Goal: Check status: Check status

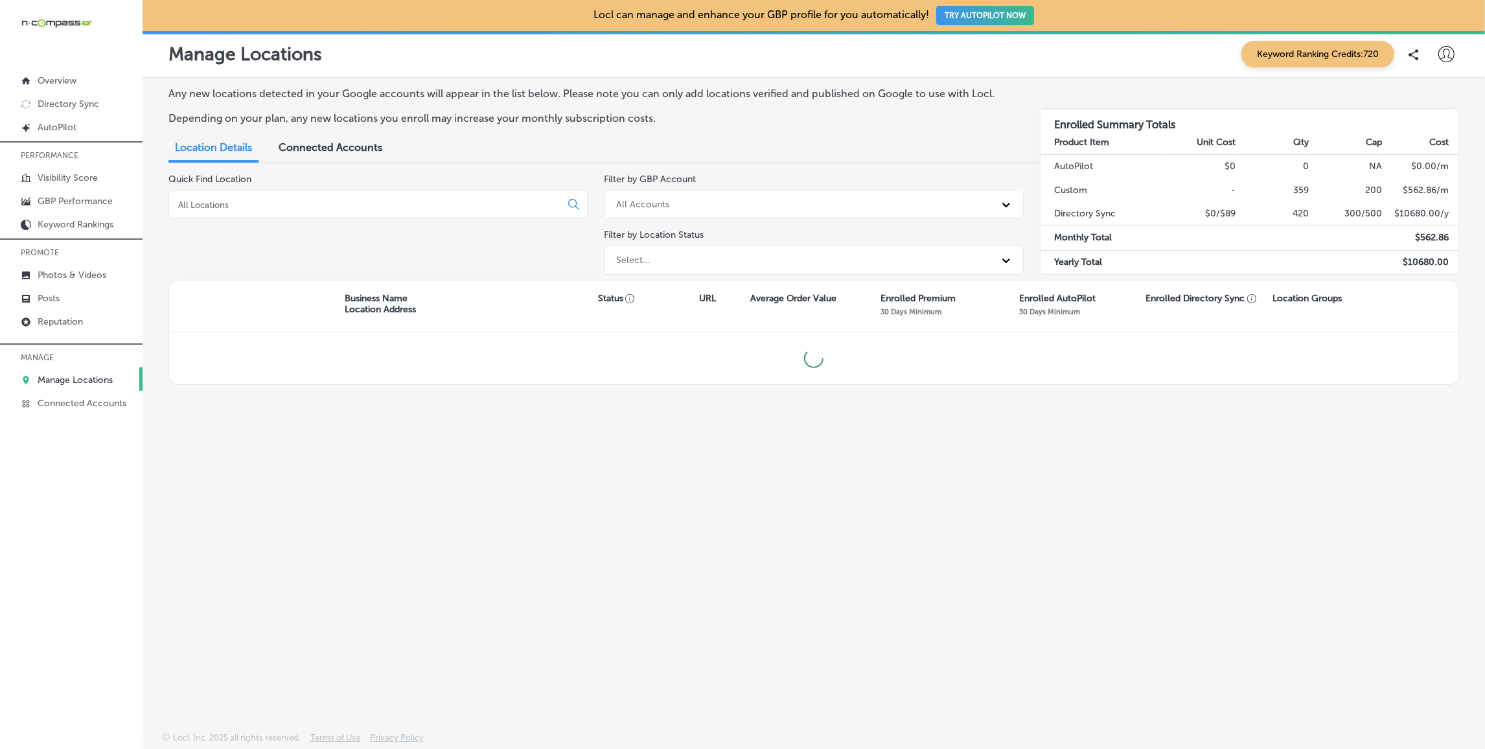
click at [253, 207] on input at bounding box center [367, 205] width 381 height 12
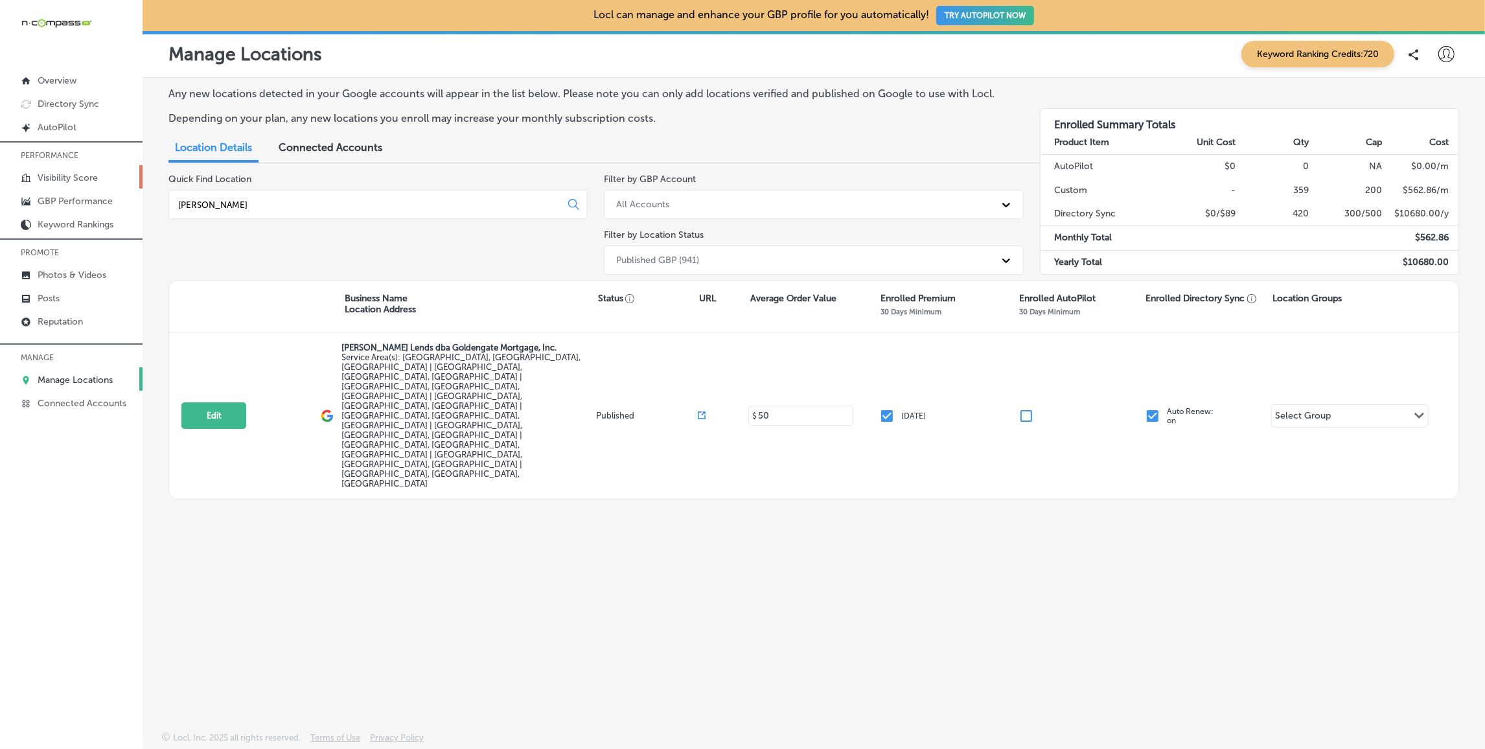
type input "[PERSON_NAME]"
click at [61, 177] on p "Visibility Score" at bounding box center [68, 177] width 60 height 11
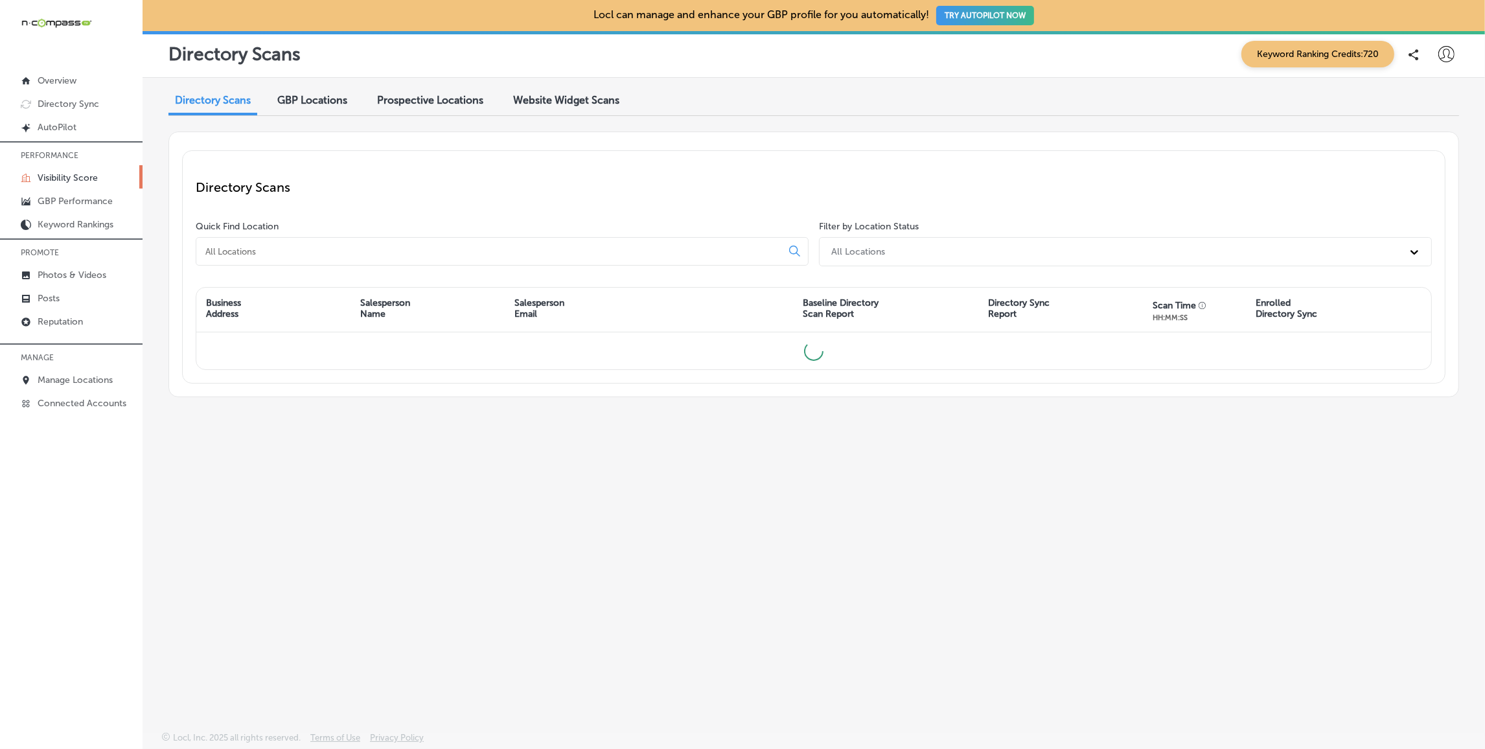
click at [262, 252] on input at bounding box center [491, 252] width 575 height 12
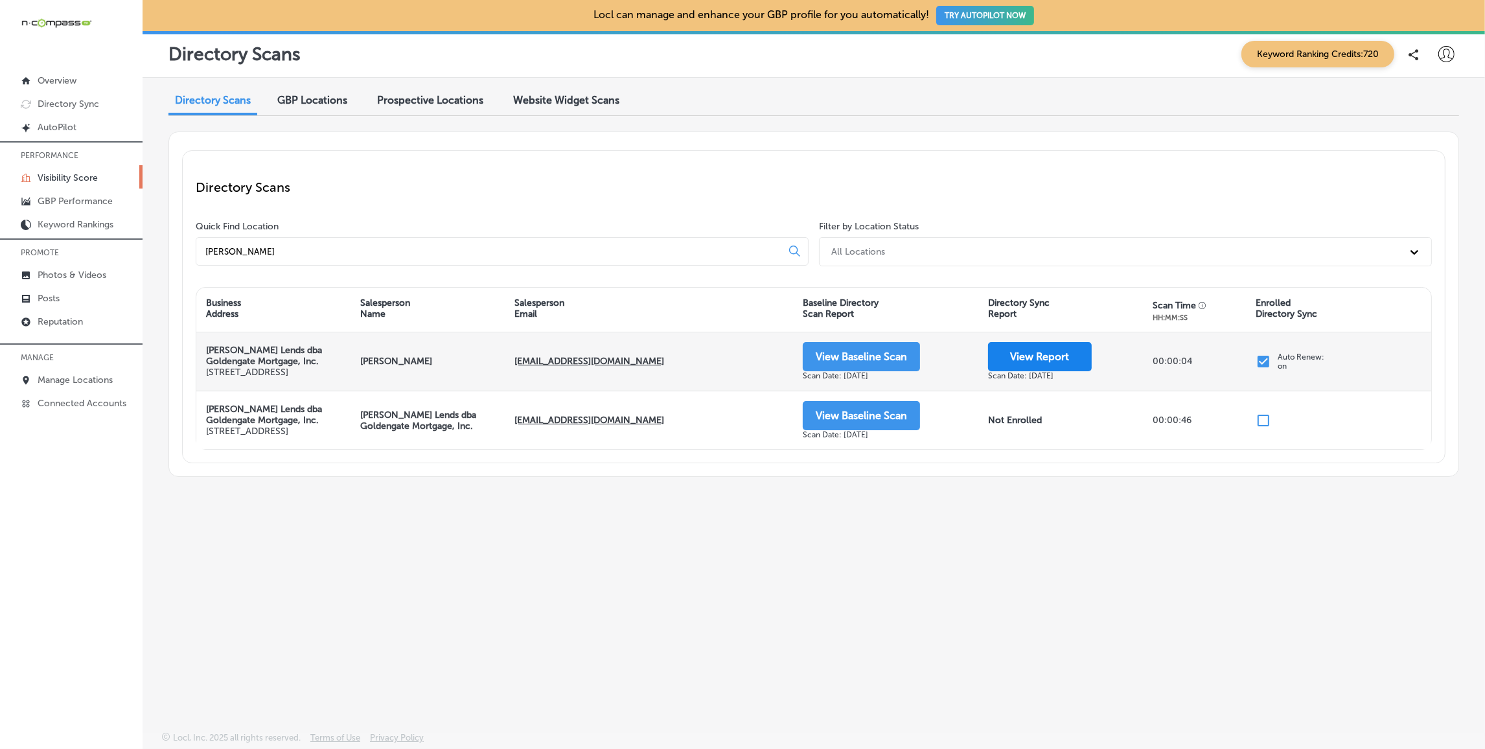
type input "[PERSON_NAME]"
click at [1044, 358] on button "View Report" at bounding box center [1040, 356] width 104 height 29
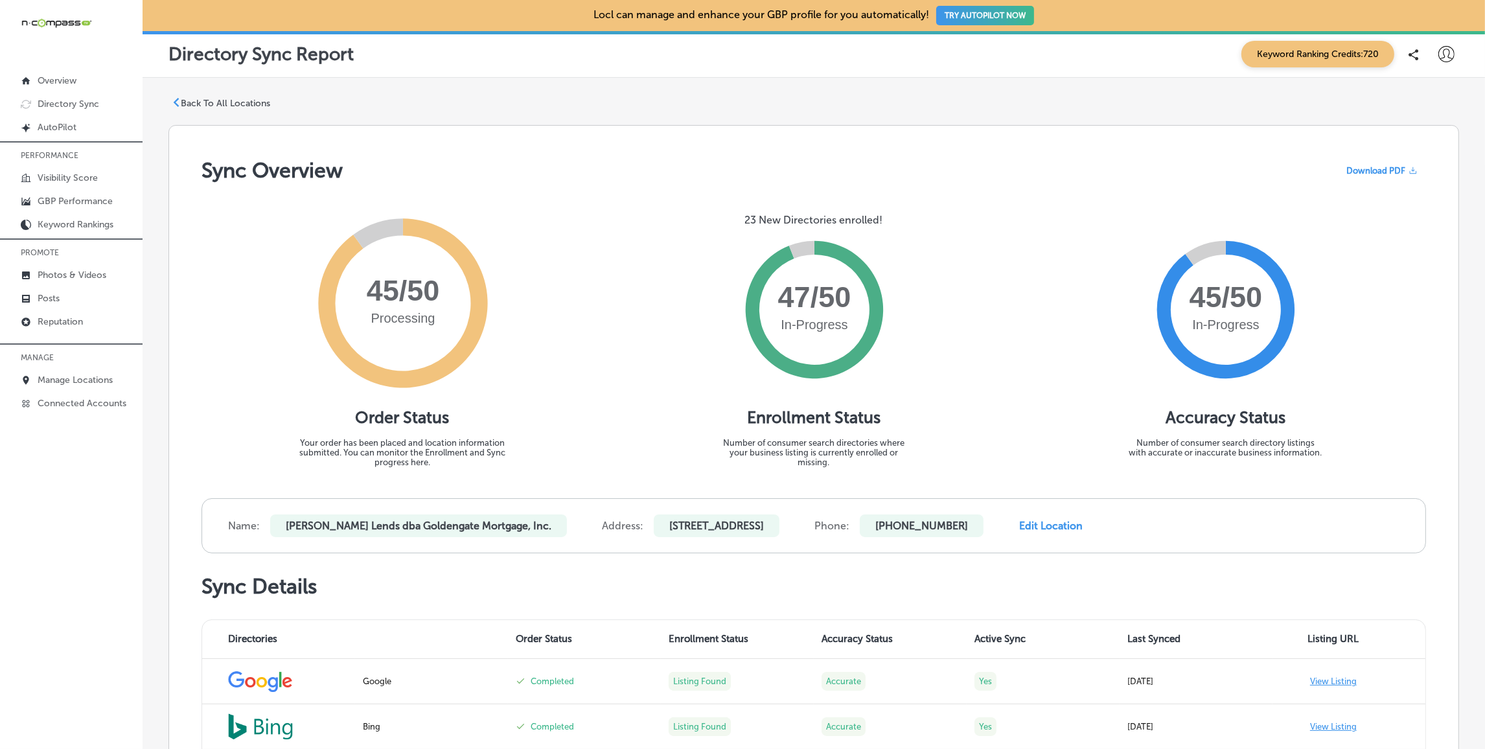
click at [205, 100] on p "Back To All Locations" at bounding box center [225, 103] width 89 height 11
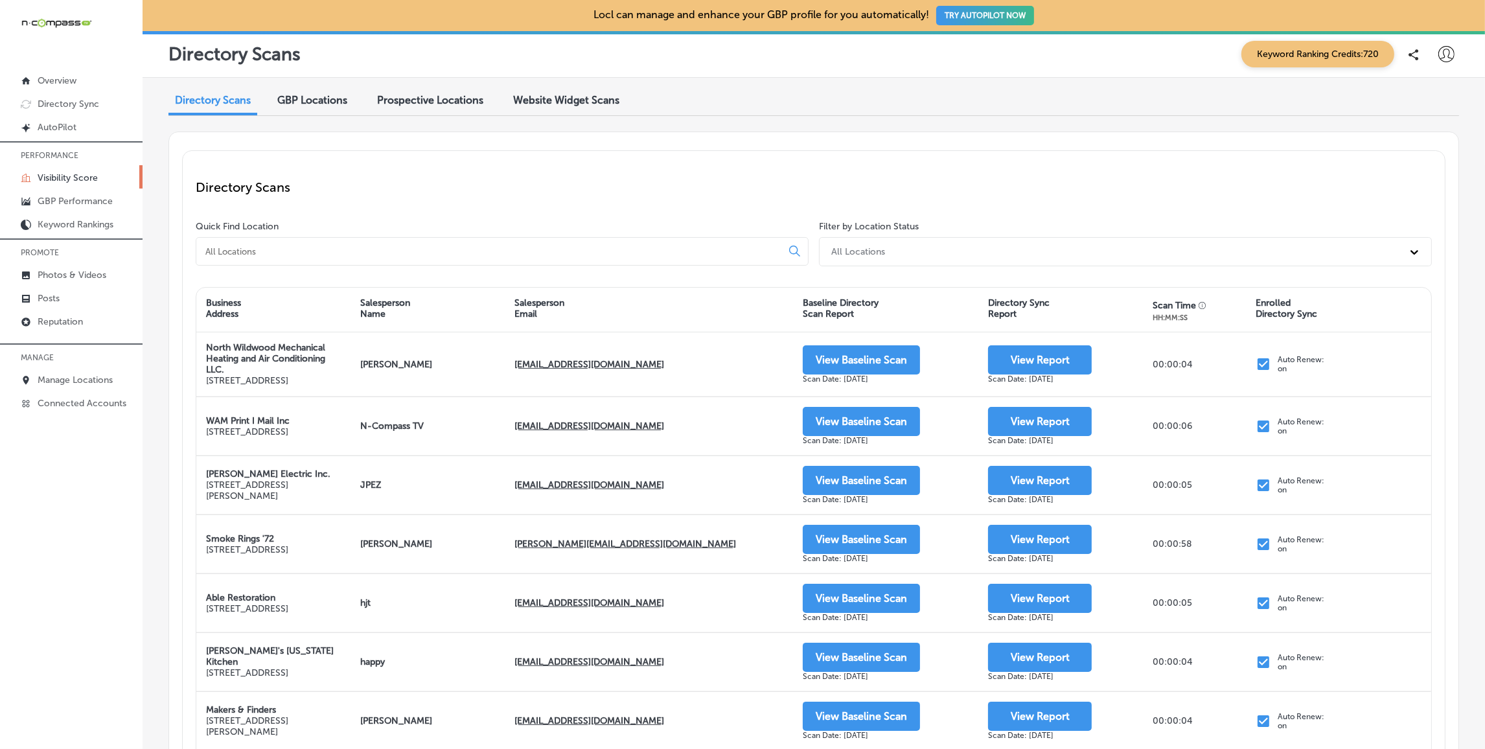
click at [387, 255] on input at bounding box center [491, 252] width 575 height 12
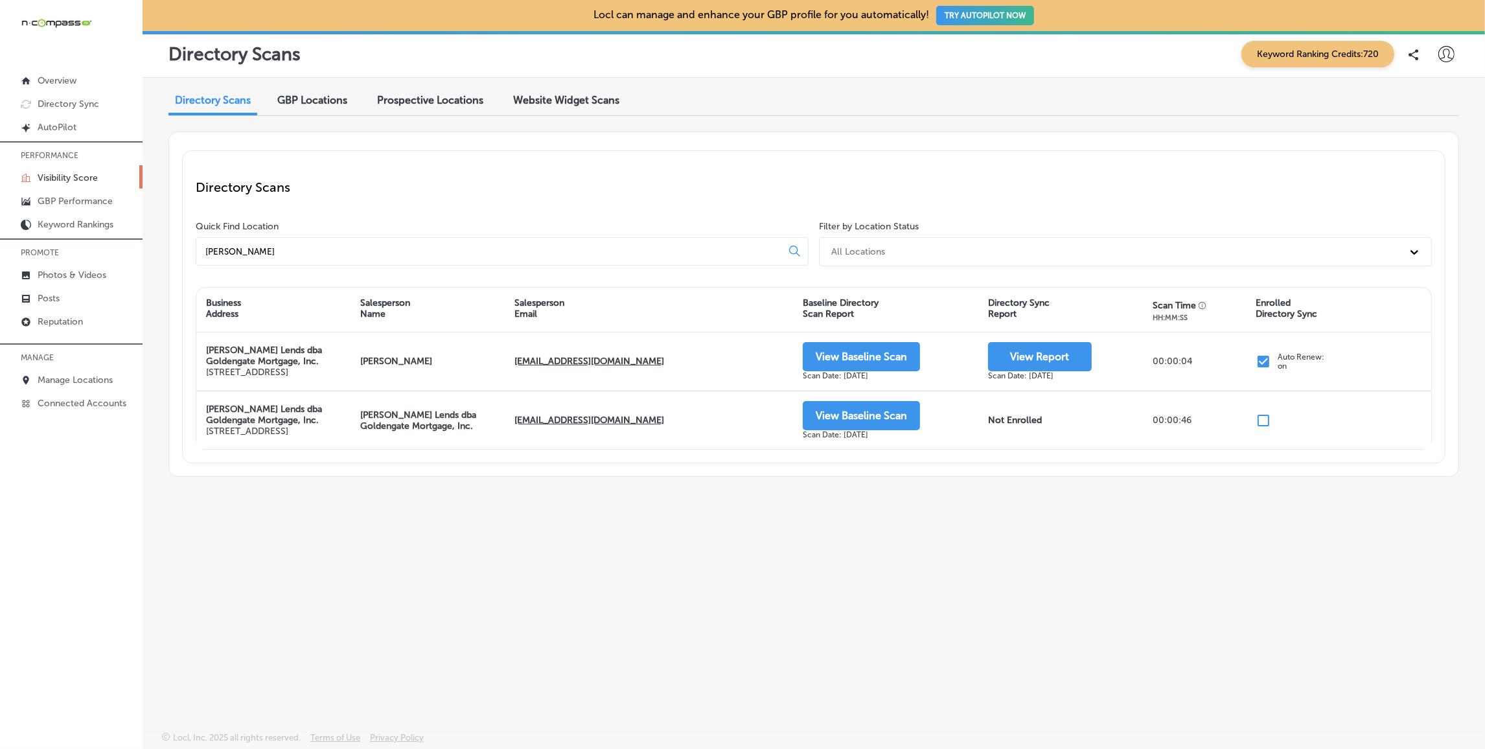
type input "[PERSON_NAME]"
